Goal: Task Accomplishment & Management: Complete application form

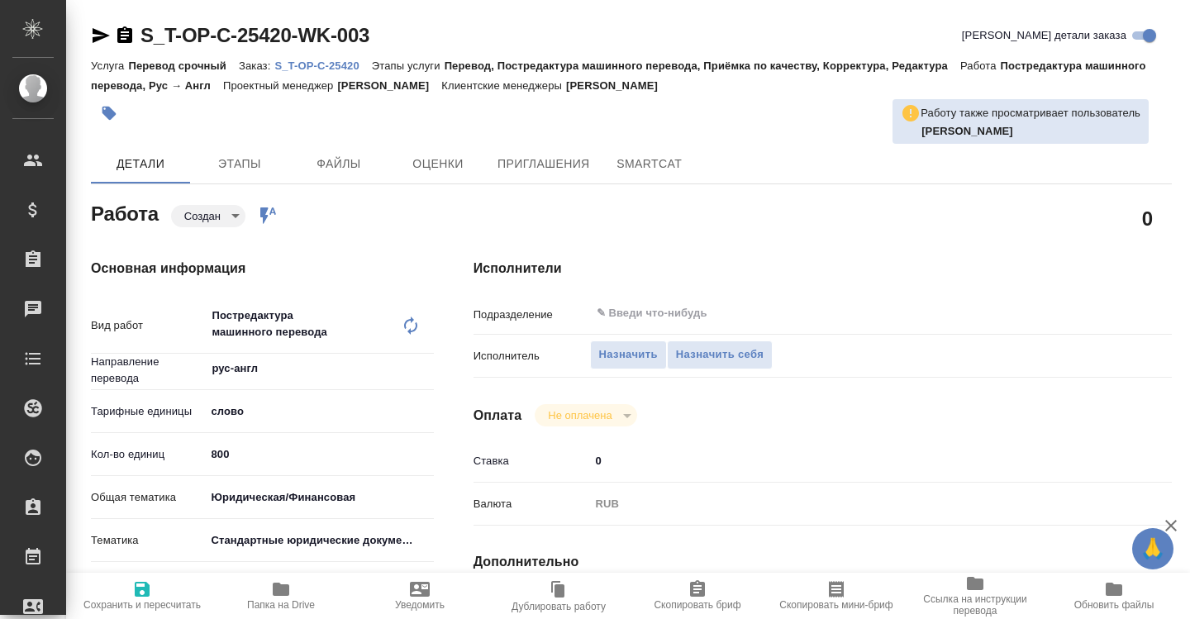
click at [283, 604] on span "Папка на Drive" at bounding box center [281, 605] width 68 height 12
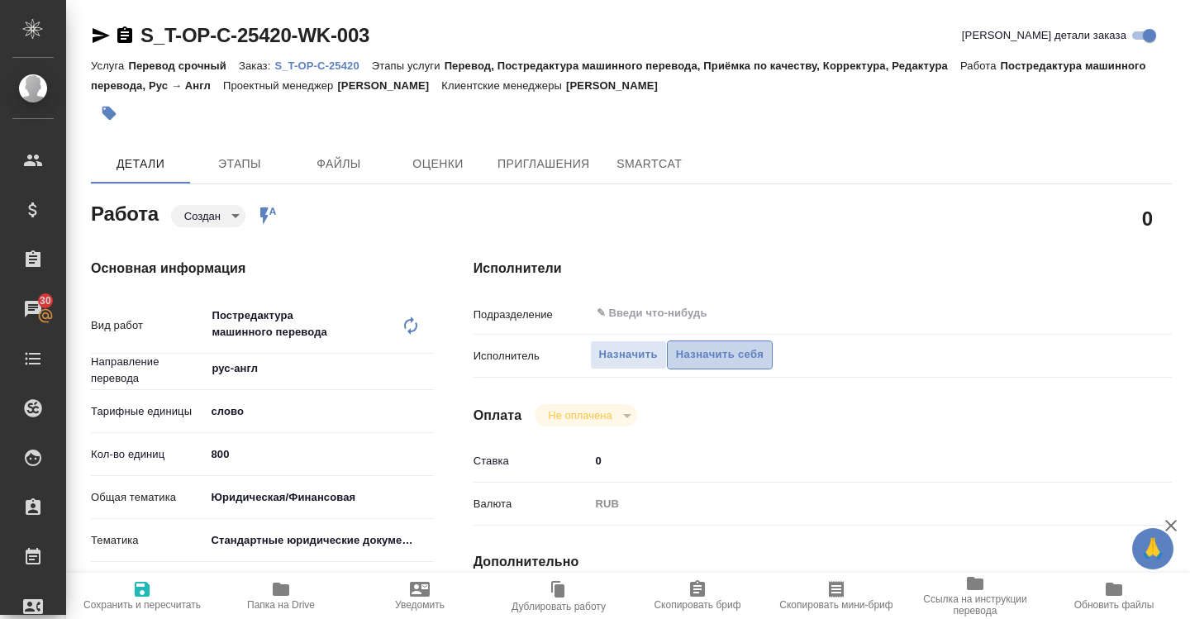
click at [706, 358] on span "Назначить себя" at bounding box center [720, 354] width 88 height 19
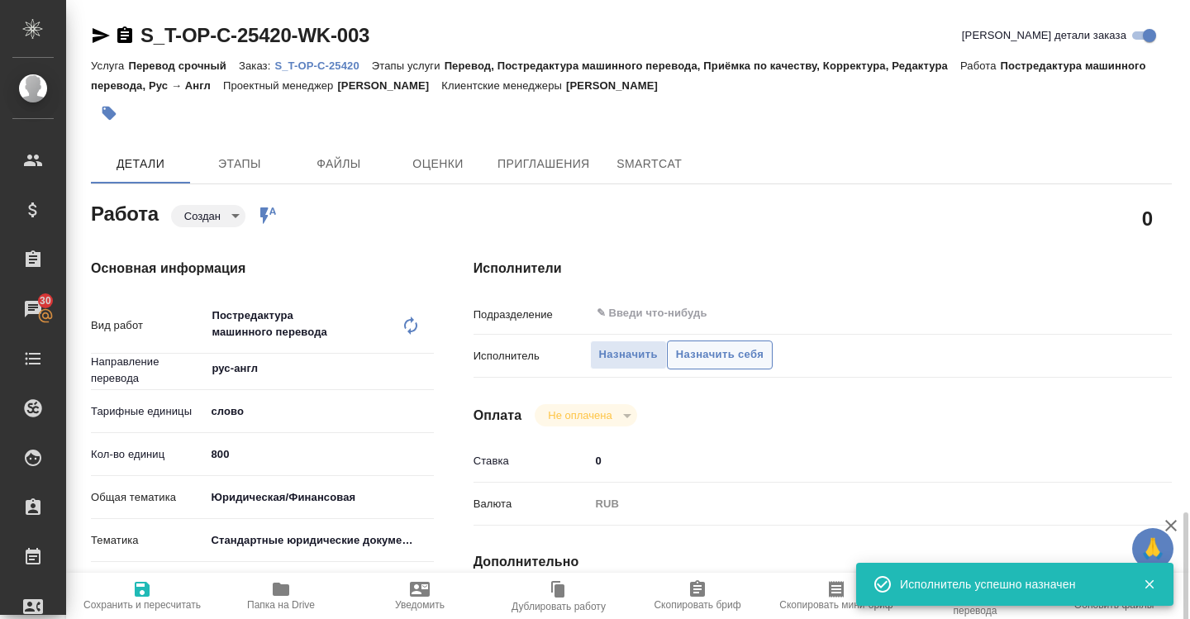
scroll to position [358, 0]
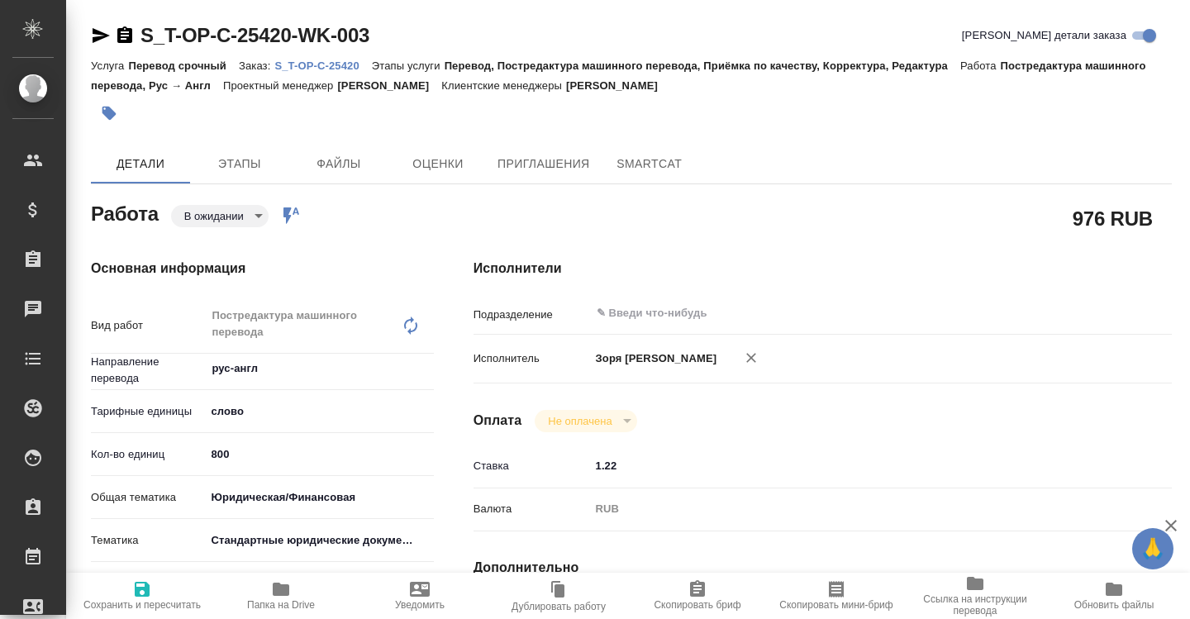
type textarea "x"
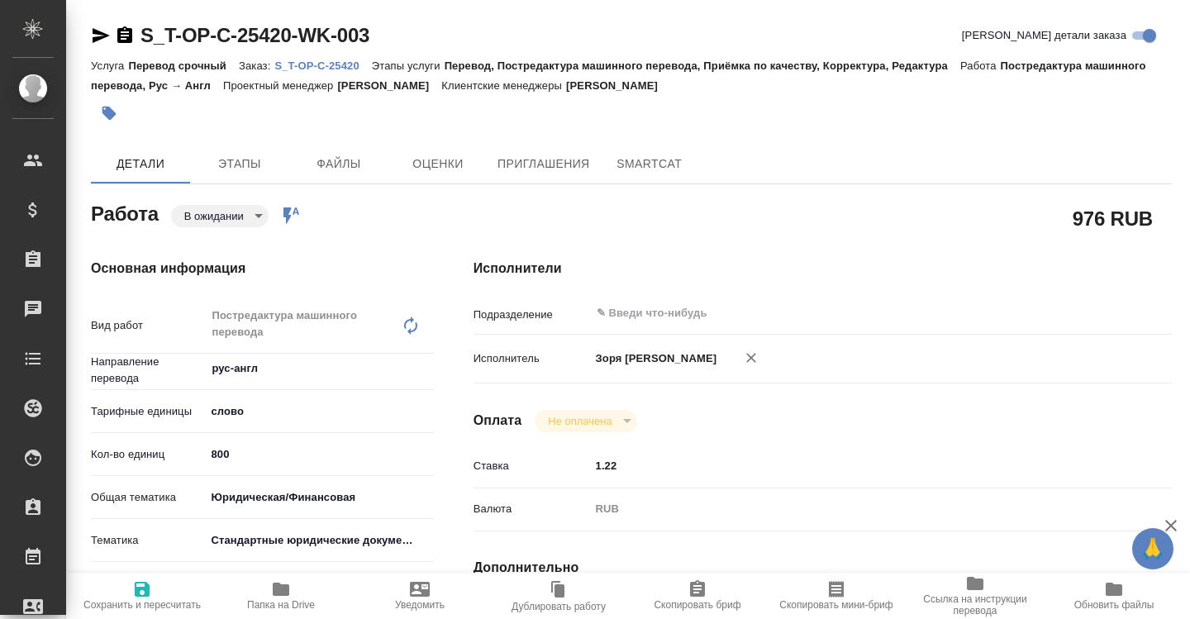
type textarea "x"
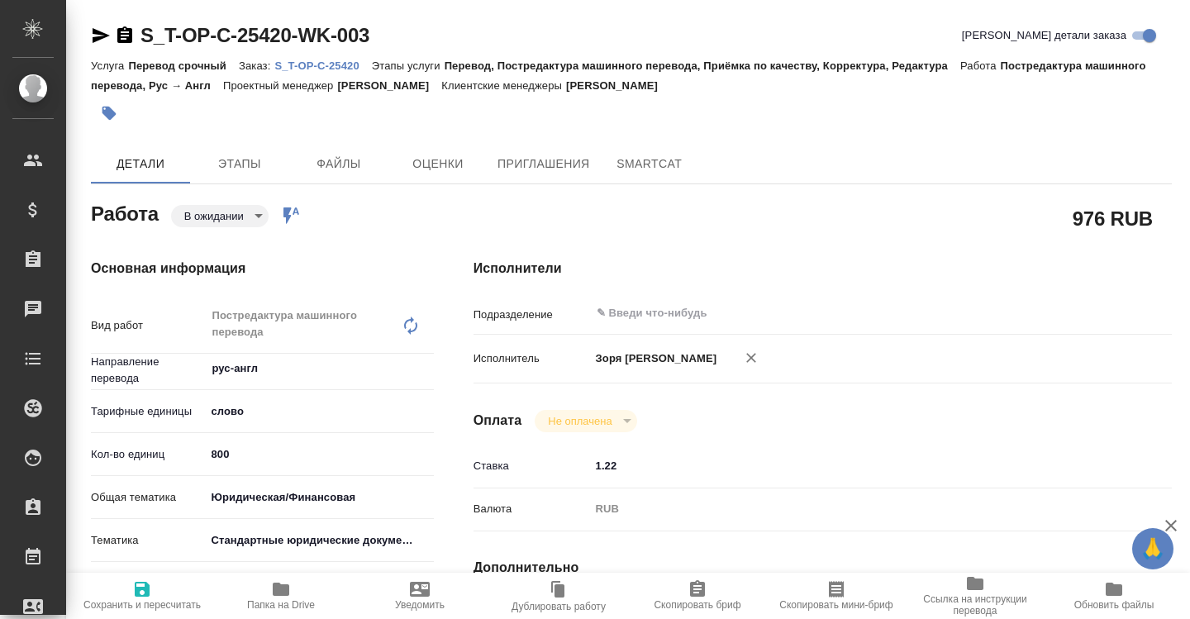
type textarea "x"
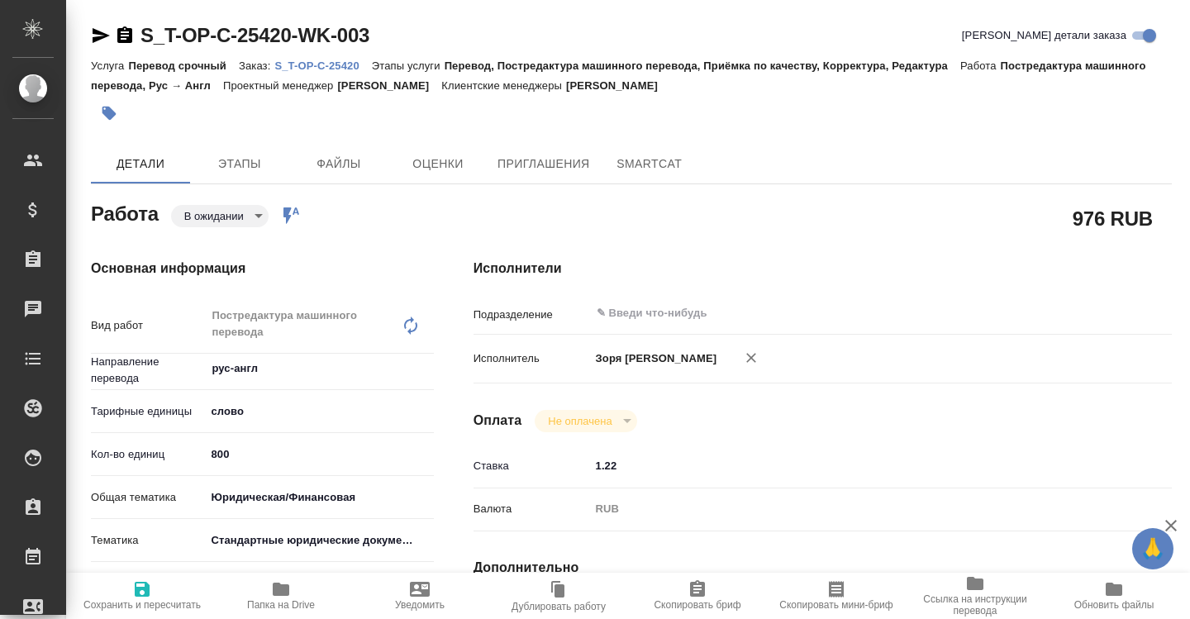
type textarea "x"
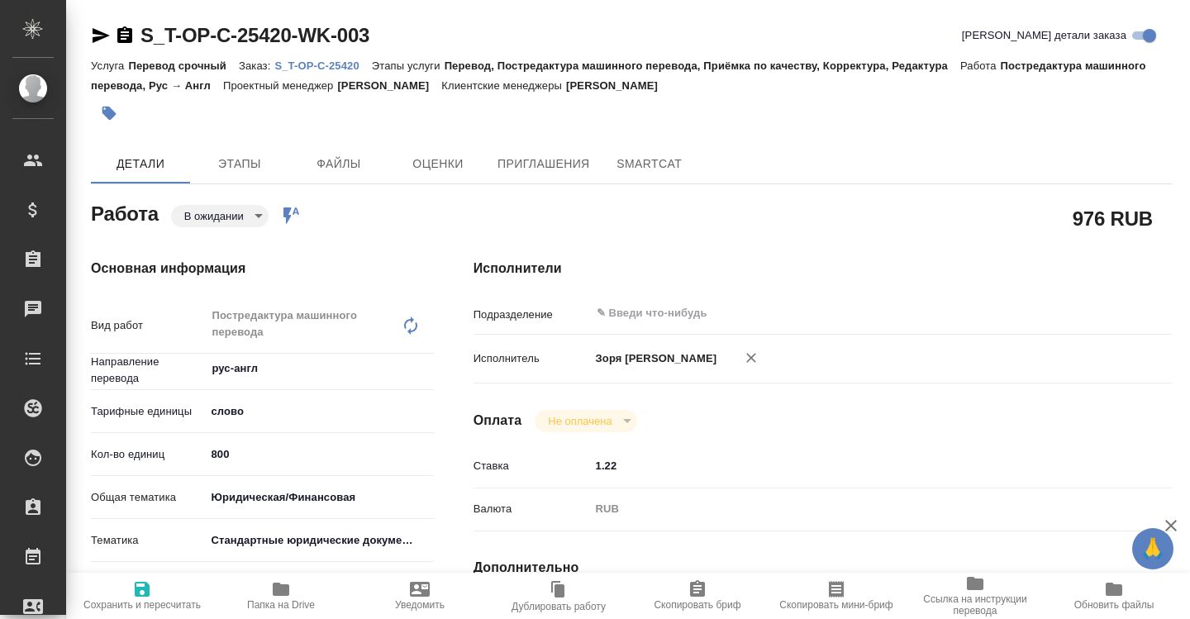
type textarea "x"
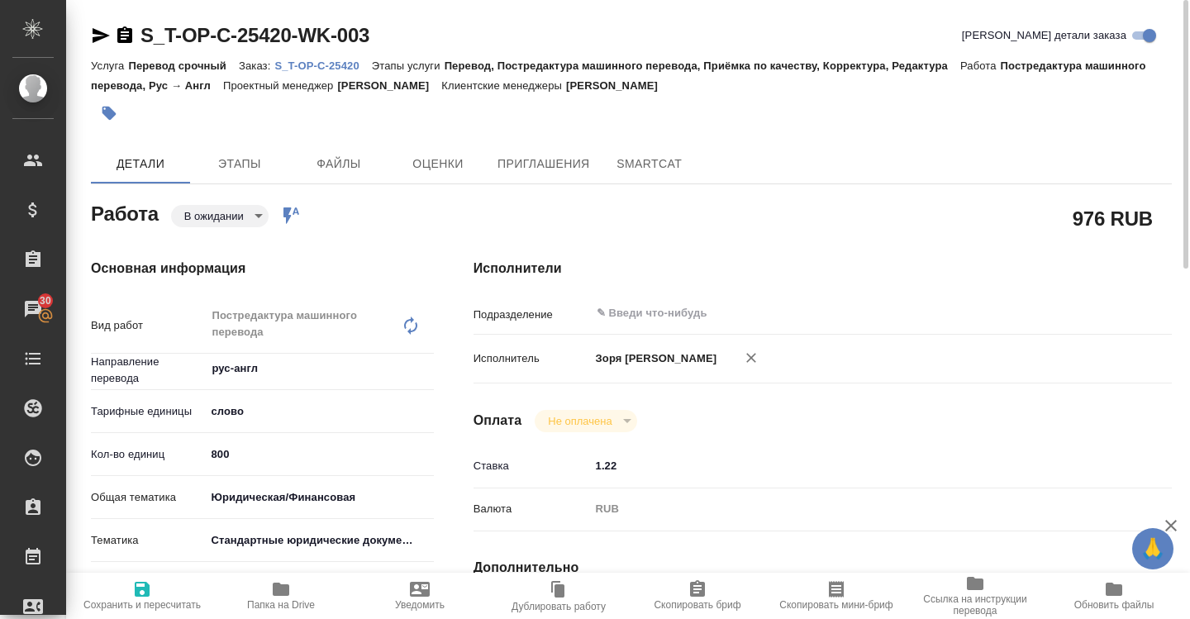
scroll to position [807, 0]
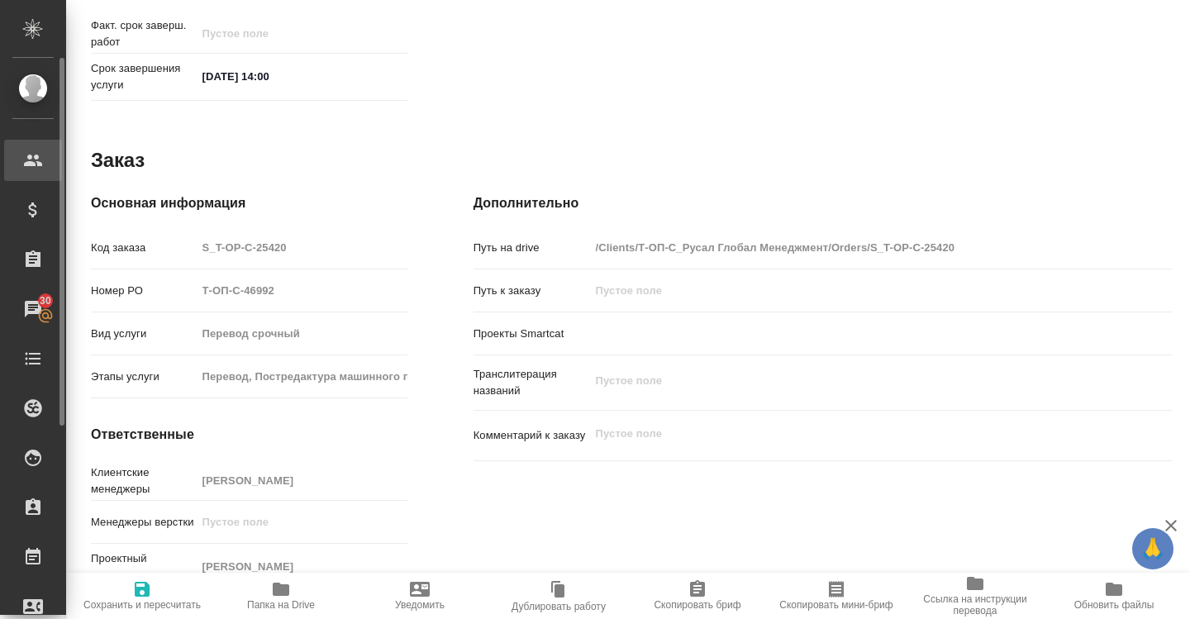
type textarea "x"
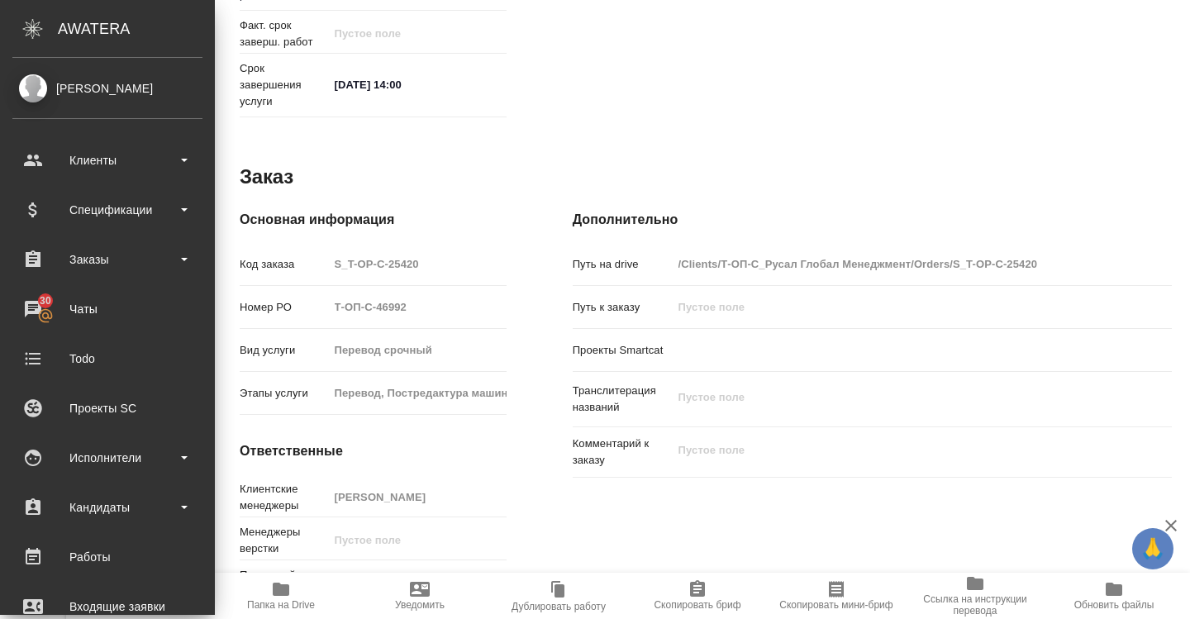
type textarea "x"
